Goal: Find specific page/section: Find specific page/section

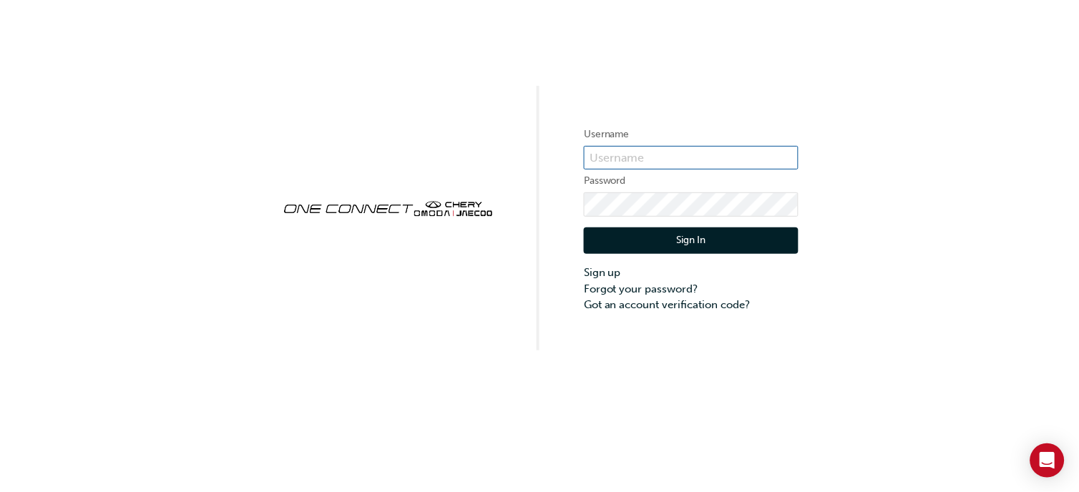
click at [685, 155] on input "text" at bounding box center [691, 158] width 215 height 24
type input "CHNZ0167"
click button "Sign In" at bounding box center [691, 241] width 215 height 27
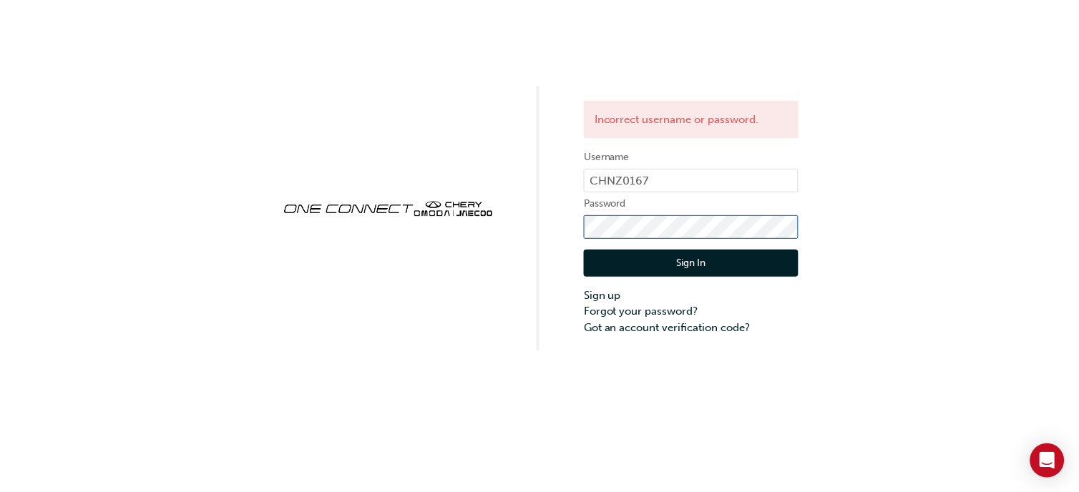
click at [537, 246] on div "Incorrect username or password. Username CHNZ0167 Password Sign In Sign up Forg…" at bounding box center [539, 175] width 1079 height 351
click at [696, 265] on button "Sign In" at bounding box center [691, 263] width 215 height 27
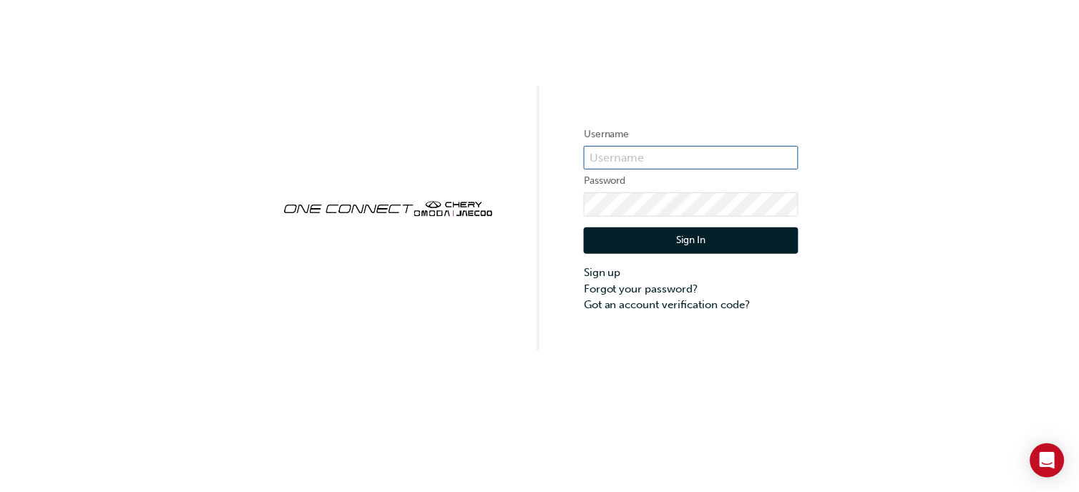
click at [632, 157] on input "text" at bounding box center [691, 158] width 215 height 24
type input "robertm@brendanfoot.co.nz"
click at [696, 245] on button "Sign In" at bounding box center [691, 241] width 215 height 27
click at [635, 157] on input "text" at bounding box center [691, 158] width 215 height 24
type input "CHNZ0167"
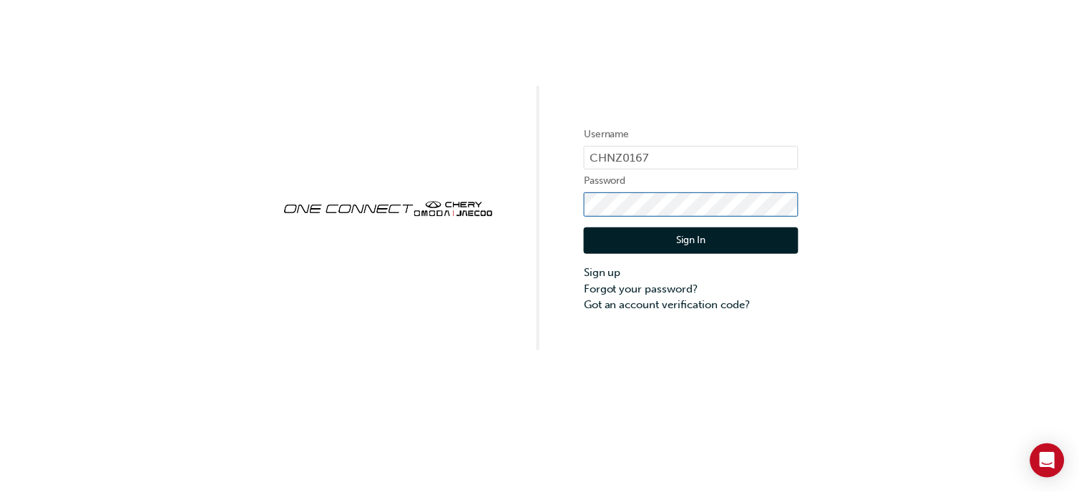
click at [531, 218] on div "Username CHNZ0167 Password Sign In Sign up Forgot your password? Got an account…" at bounding box center [539, 175] width 1079 height 351
click button "Sign In" at bounding box center [691, 241] width 215 height 27
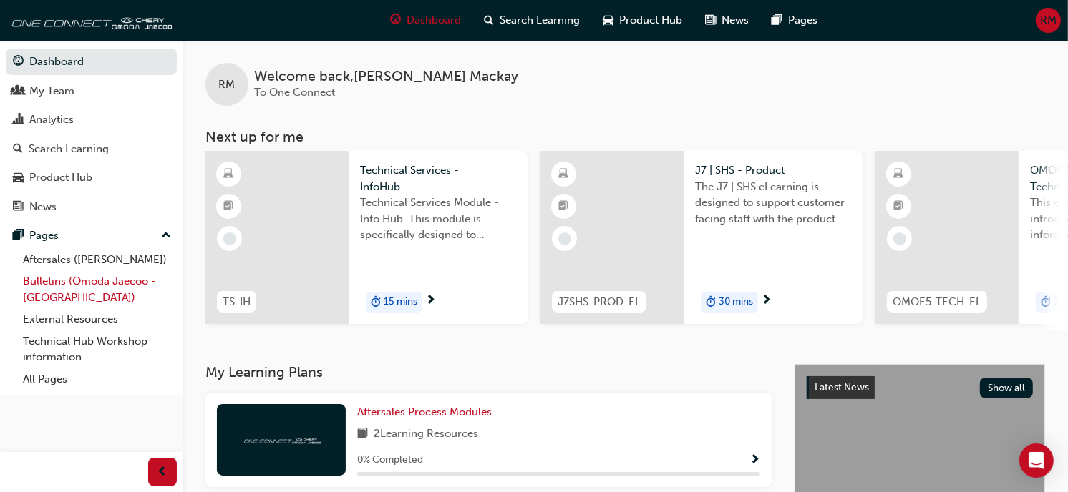
click at [73, 286] on link "Bulletins (Omoda Jaecoo - NZ)" at bounding box center [97, 290] width 160 height 38
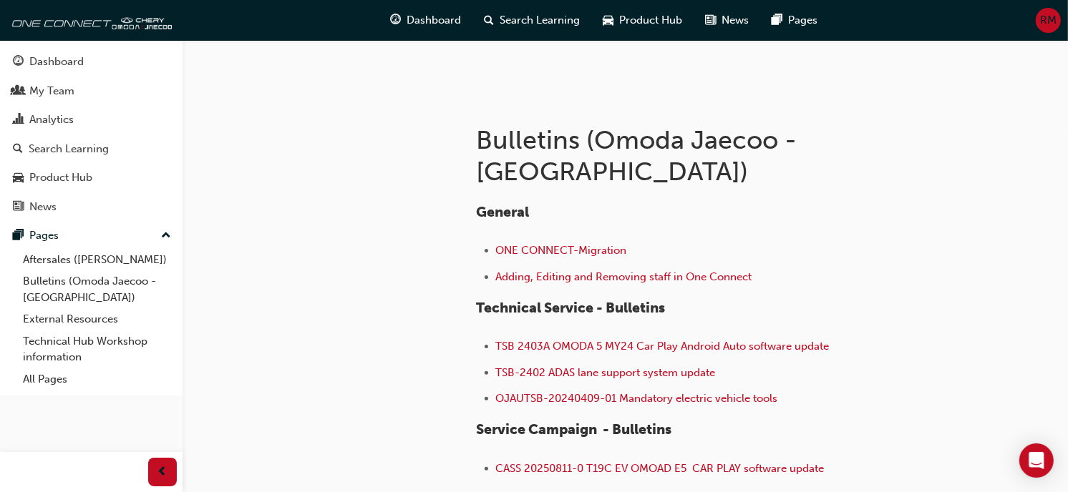
scroll to position [318, 0]
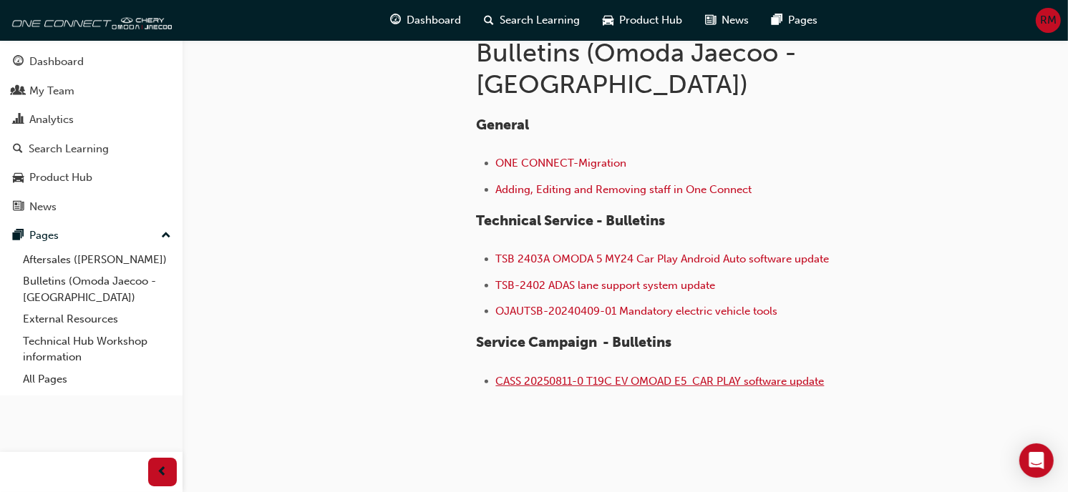
click at [540, 375] on span "CASS 20250811-0 T19C EV OMOAD E5 CAR PLAY software update" at bounding box center [660, 381] width 328 height 13
